Goal: Task Accomplishment & Management: Manage account settings

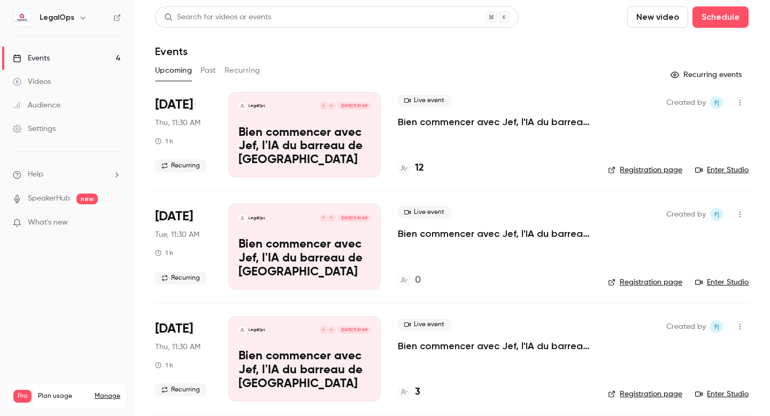
click at [52, 135] on link "Settings" at bounding box center [67, 129] width 134 height 24
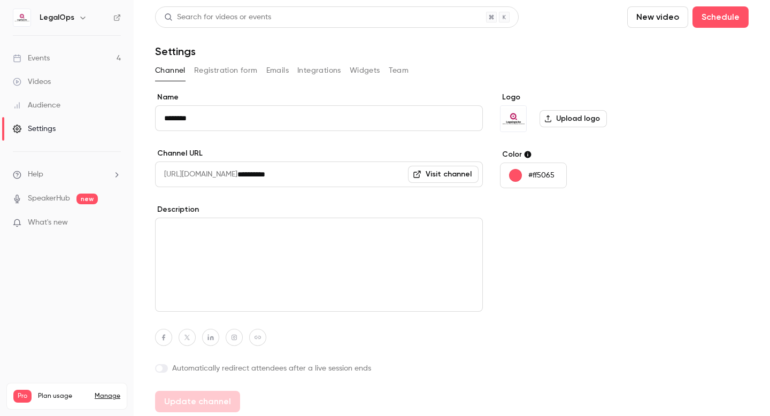
click at [243, 75] on button "Registration form" at bounding box center [226, 70] width 64 height 17
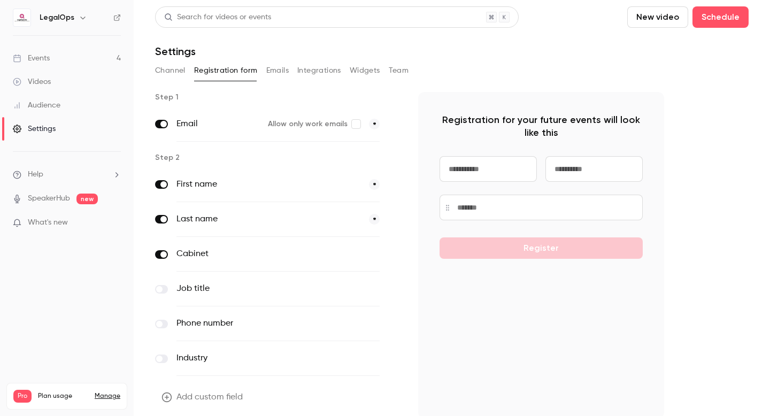
click at [404, 72] on button "Team" at bounding box center [399, 70] width 20 height 17
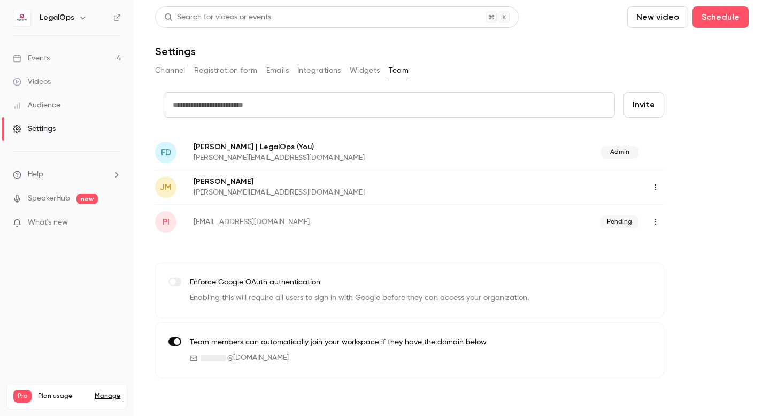
click at [323, 226] on p "[EMAIL_ADDRESS][DOMAIN_NAME]" at bounding box center [324, 221] width 261 height 11
click at [655, 226] on button "button" at bounding box center [655, 221] width 17 height 17
click at [668, 248] on div at bounding box center [662, 249] width 17 height 9
click at [61, 60] on link "Events 4" at bounding box center [67, 59] width 134 height 24
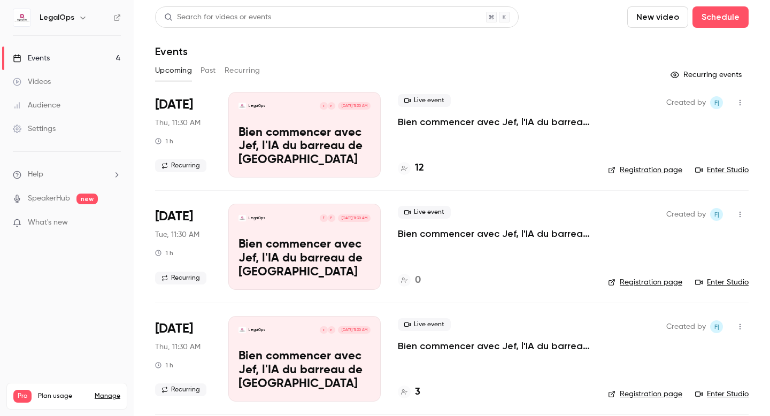
scroll to position [17, 0]
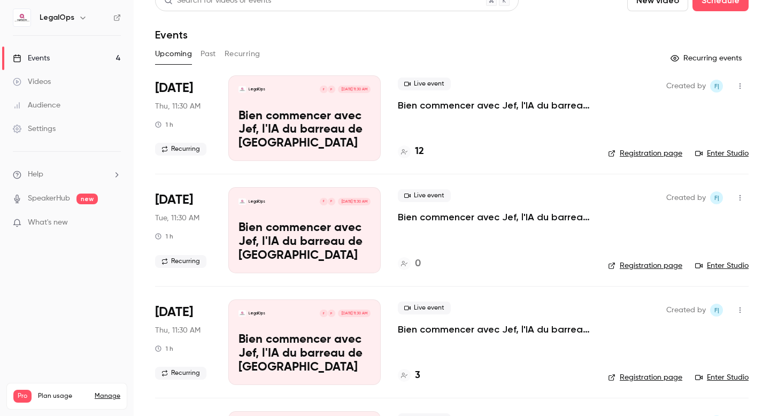
click at [405, 151] on icon at bounding box center [404, 151] width 6 height 5
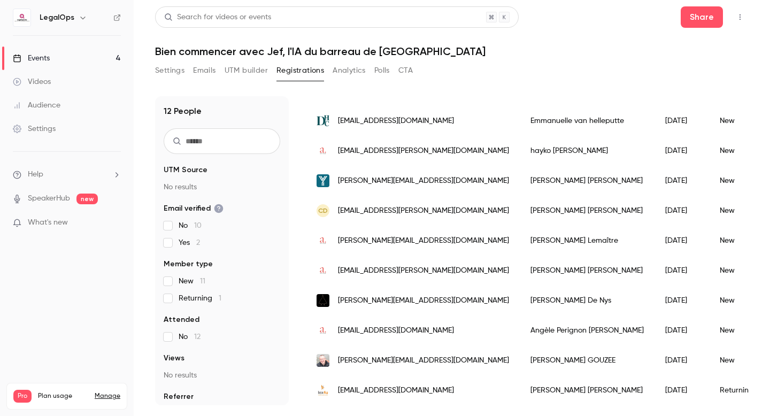
scroll to position [34, 0]
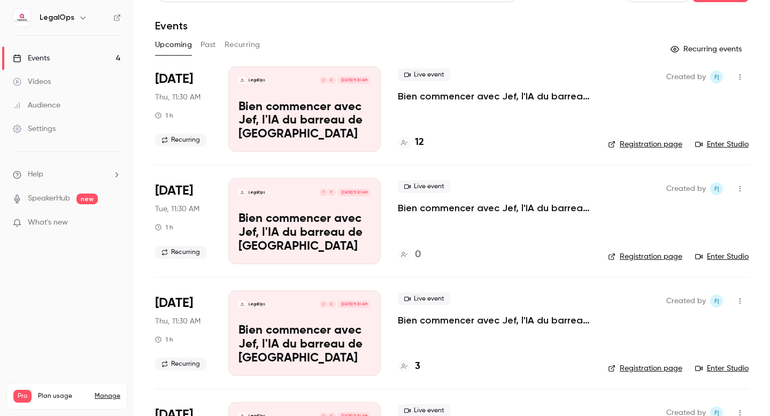
scroll to position [32, 0]
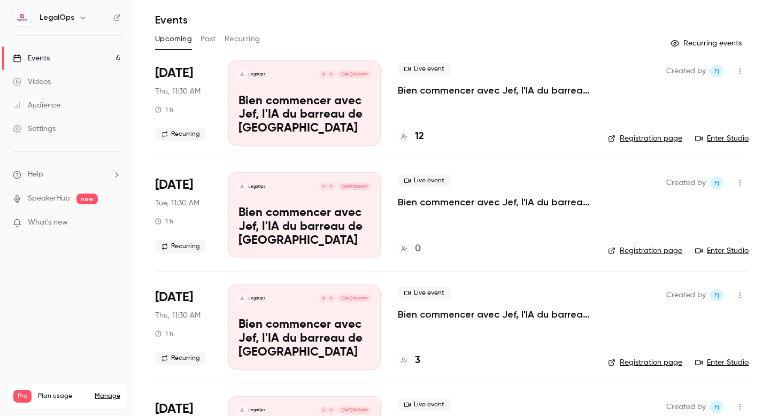
click at [715, 140] on link "Enter Studio" at bounding box center [721, 138] width 53 height 11
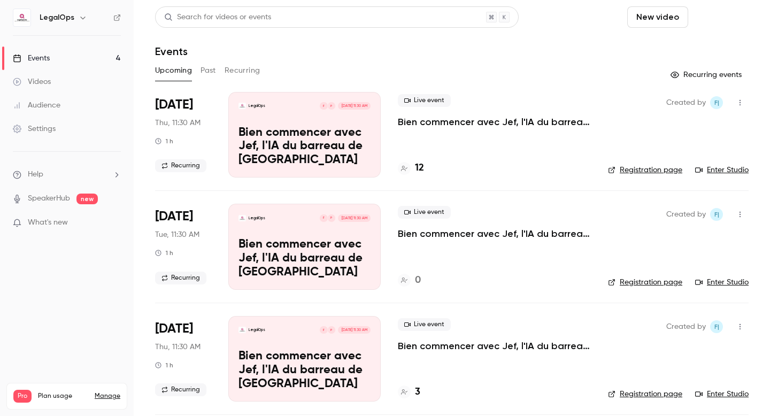
click at [710, 17] on button "Schedule" at bounding box center [720, 16] width 56 height 21
click at [671, 55] on li "One time event" at bounding box center [689, 47] width 115 height 28
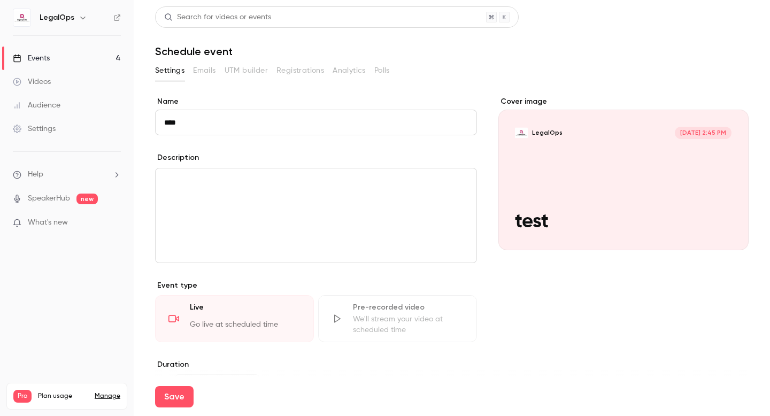
type input "****"
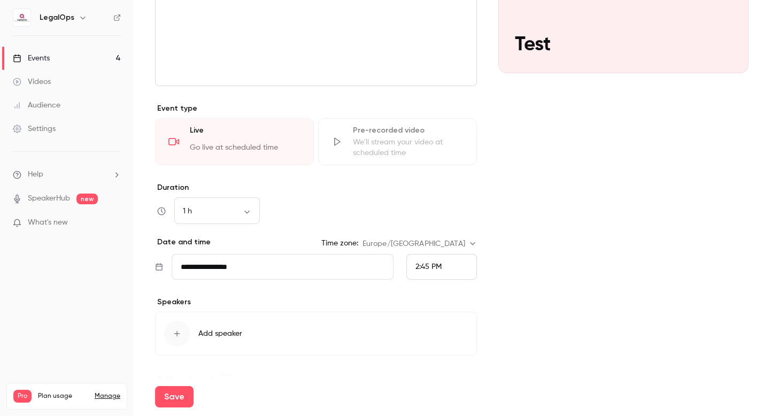
scroll to position [202, 0]
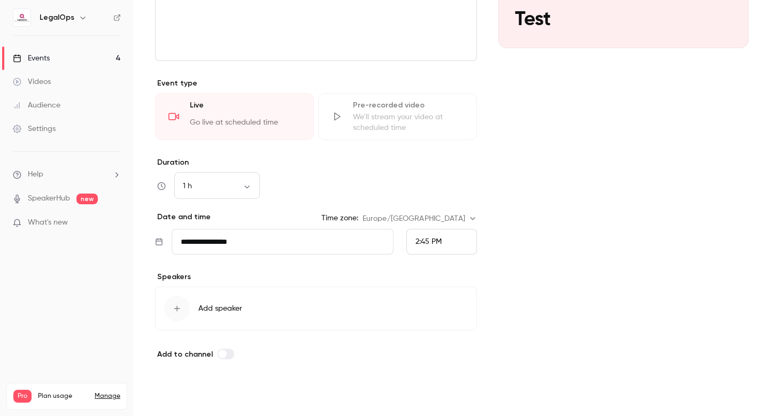
click at [174, 398] on button "Save" at bounding box center [174, 396] width 38 height 21
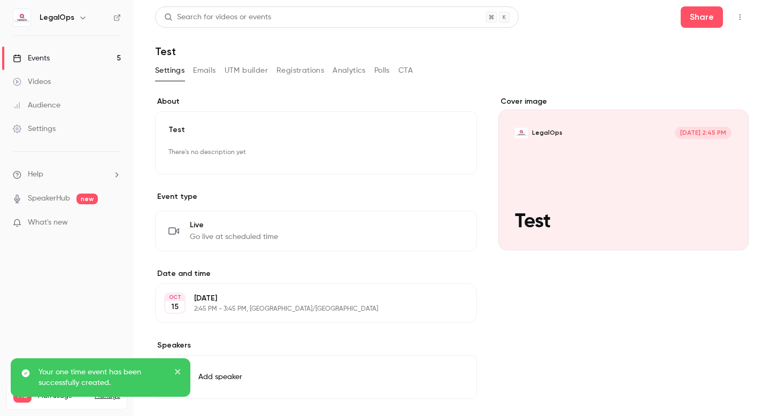
click at [65, 61] on link "Events 5" at bounding box center [67, 59] width 134 height 24
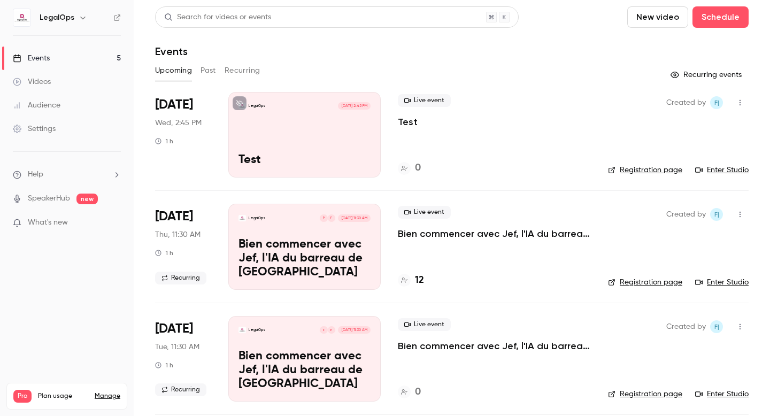
click at [635, 172] on link "Registration page" at bounding box center [645, 170] width 74 height 11
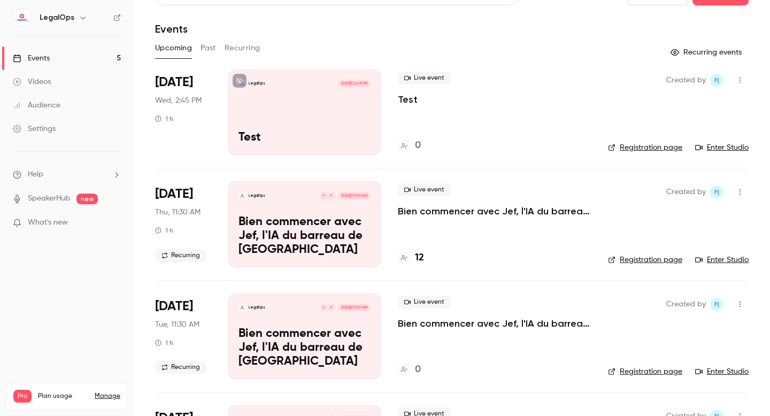
scroll to position [17, 0]
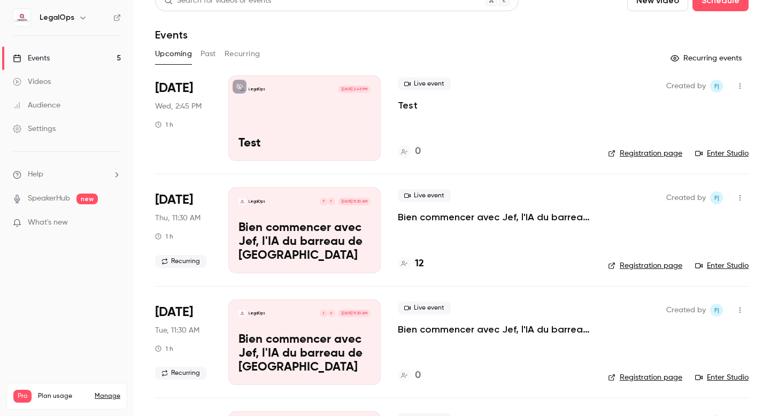
click at [721, 154] on link "Enter Studio" at bounding box center [721, 153] width 53 height 11
